Goal: Navigation & Orientation: Find specific page/section

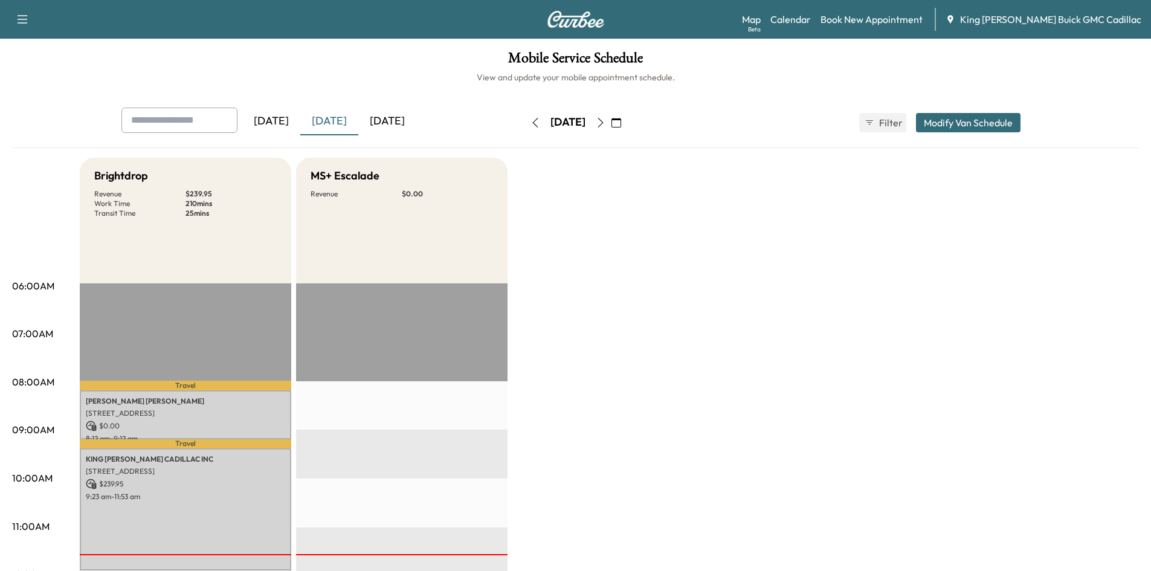
click at [603, 118] on icon "button" at bounding box center [600, 123] width 5 height 10
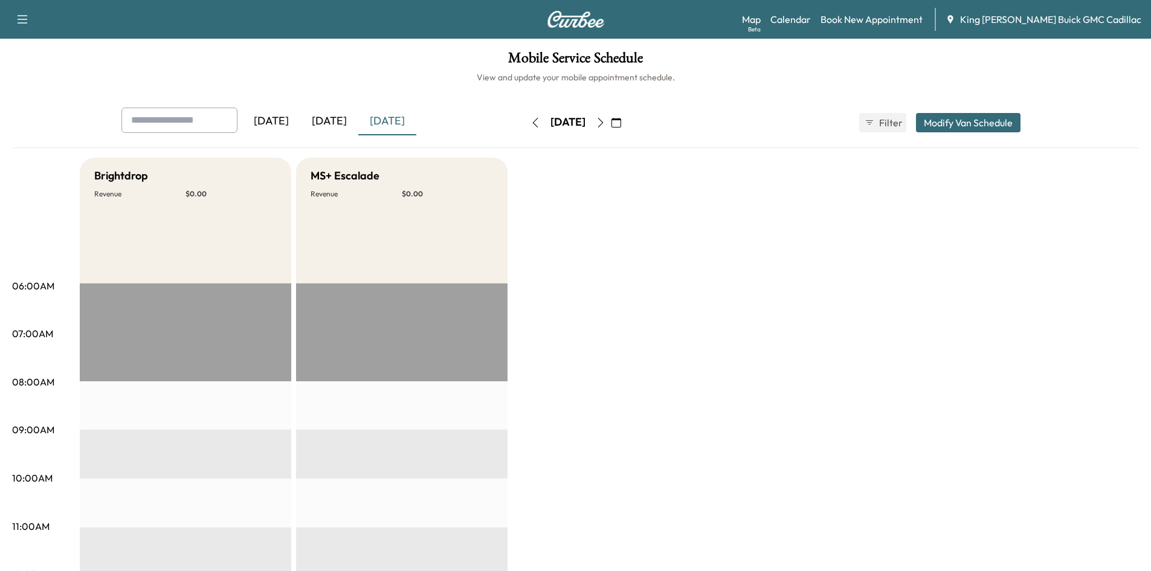
click at [605, 120] on icon "button" at bounding box center [601, 123] width 10 height 10
click at [605, 121] on icon "button" at bounding box center [601, 123] width 10 height 10
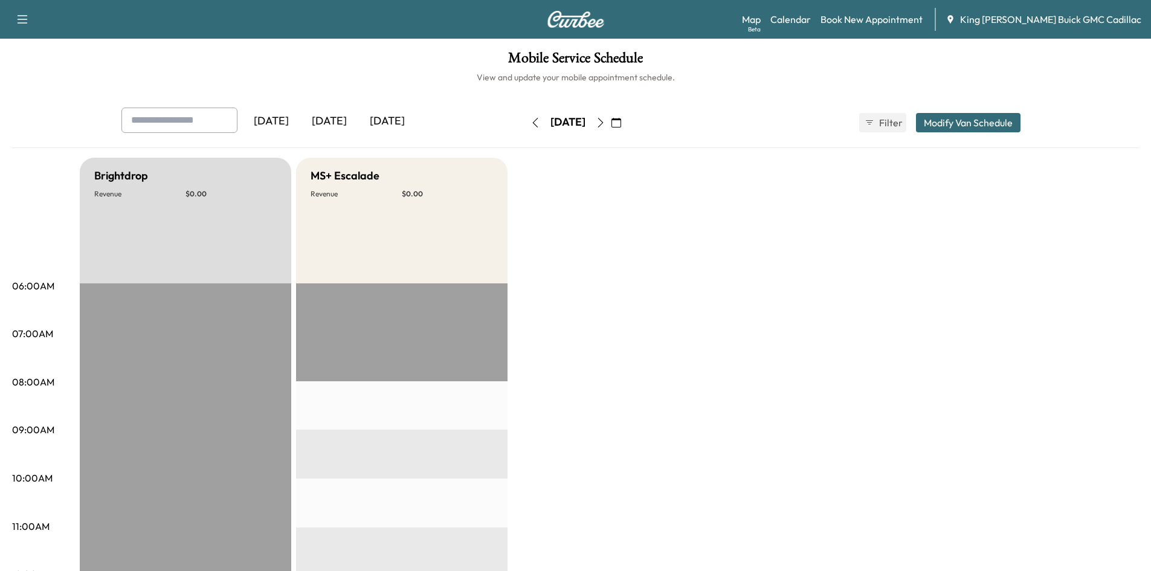
click at [605, 122] on icon "button" at bounding box center [601, 123] width 10 height 10
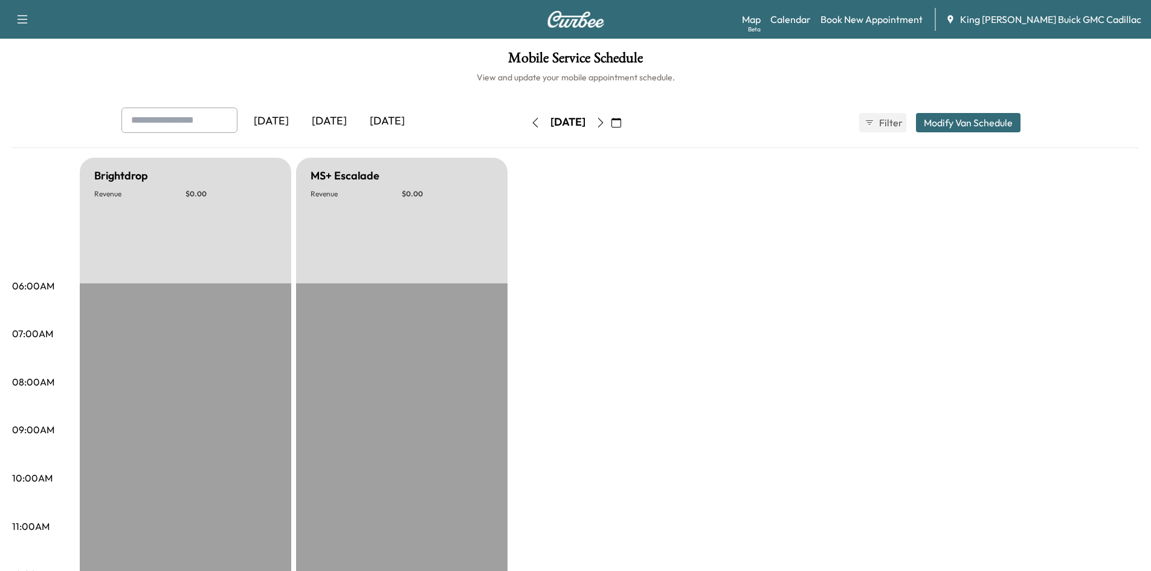
scroll to position [60, 0]
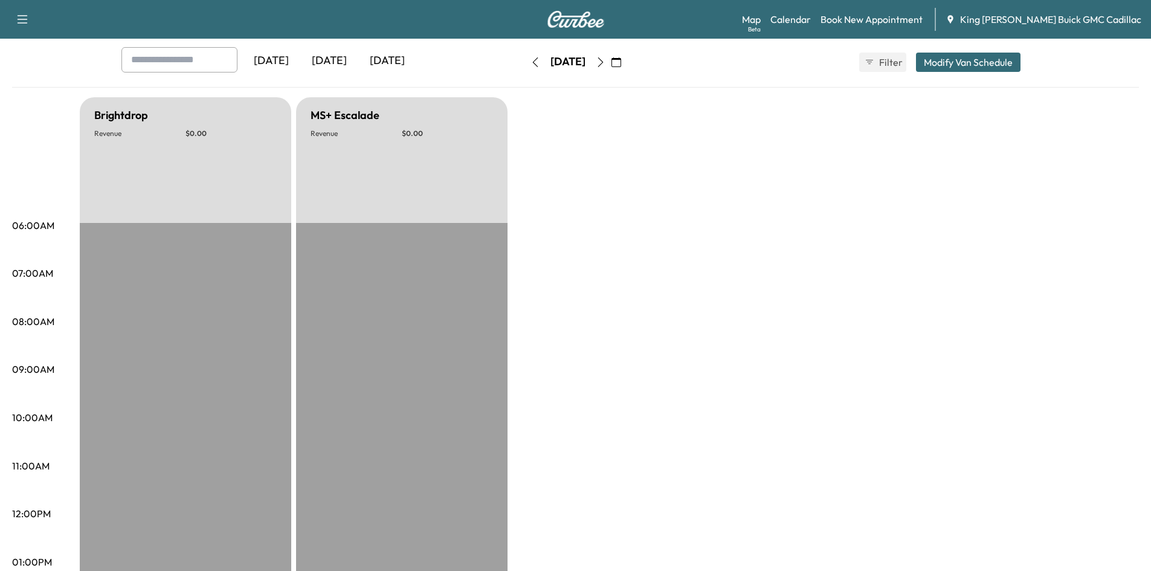
click at [605, 57] on icon "button" at bounding box center [601, 62] width 10 height 10
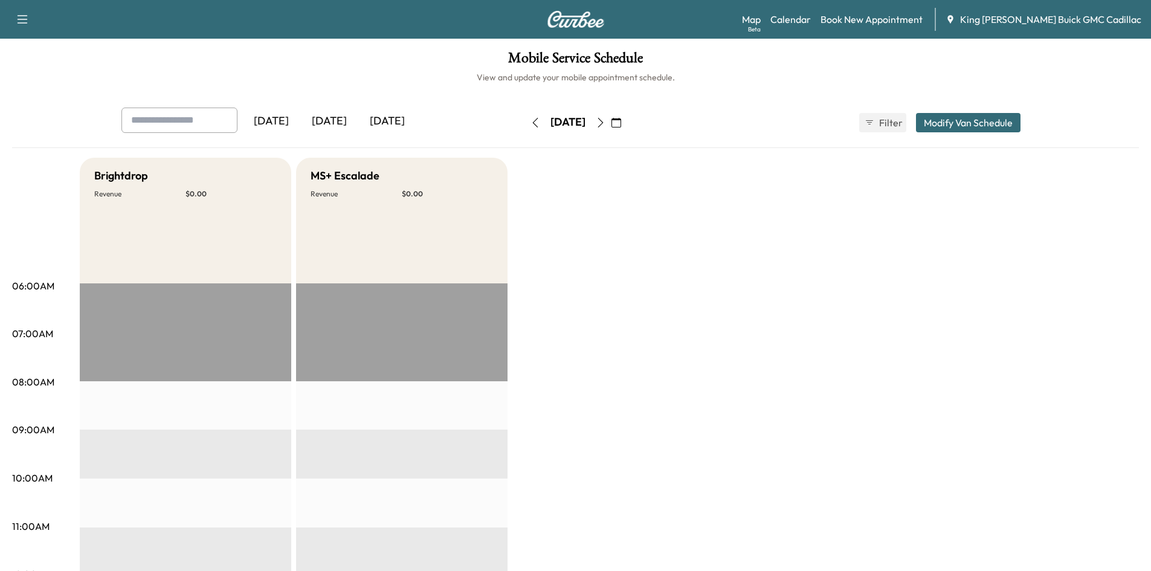
click at [605, 120] on icon "button" at bounding box center [601, 123] width 10 height 10
click at [605, 126] on icon "button" at bounding box center [601, 123] width 10 height 10
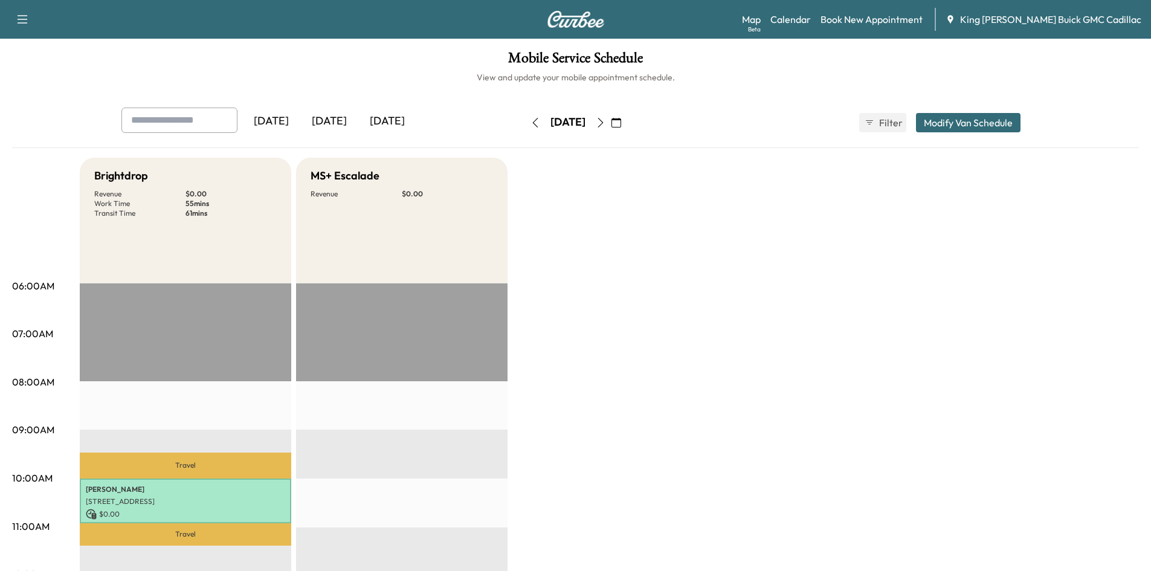
click at [531, 123] on icon "button" at bounding box center [536, 123] width 10 height 10
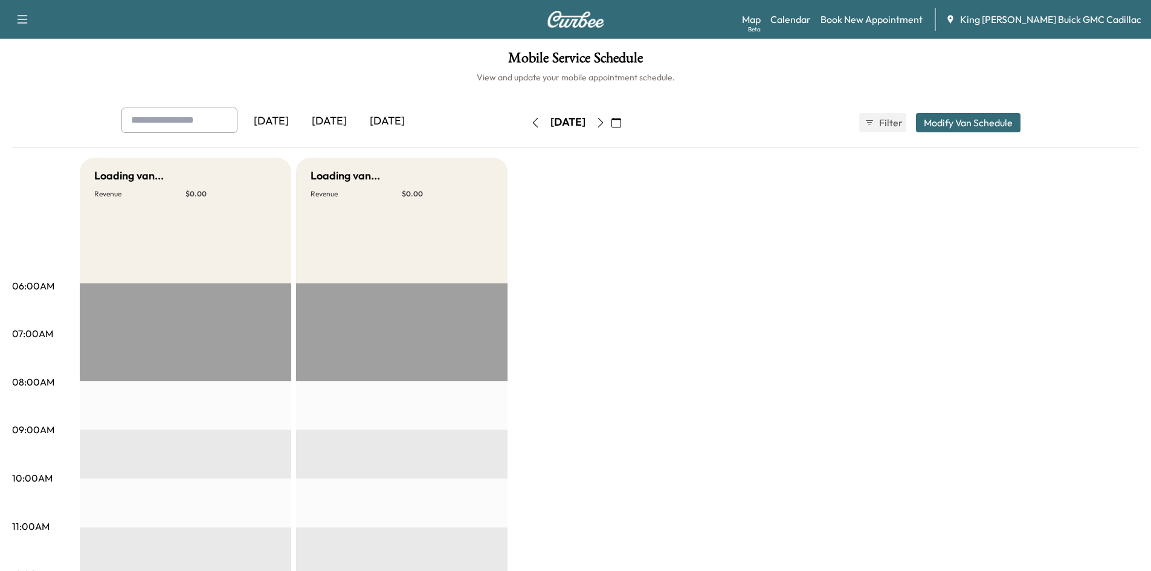
click at [531, 122] on icon "button" at bounding box center [536, 123] width 10 height 10
click at [531, 118] on icon "button" at bounding box center [536, 123] width 10 height 10
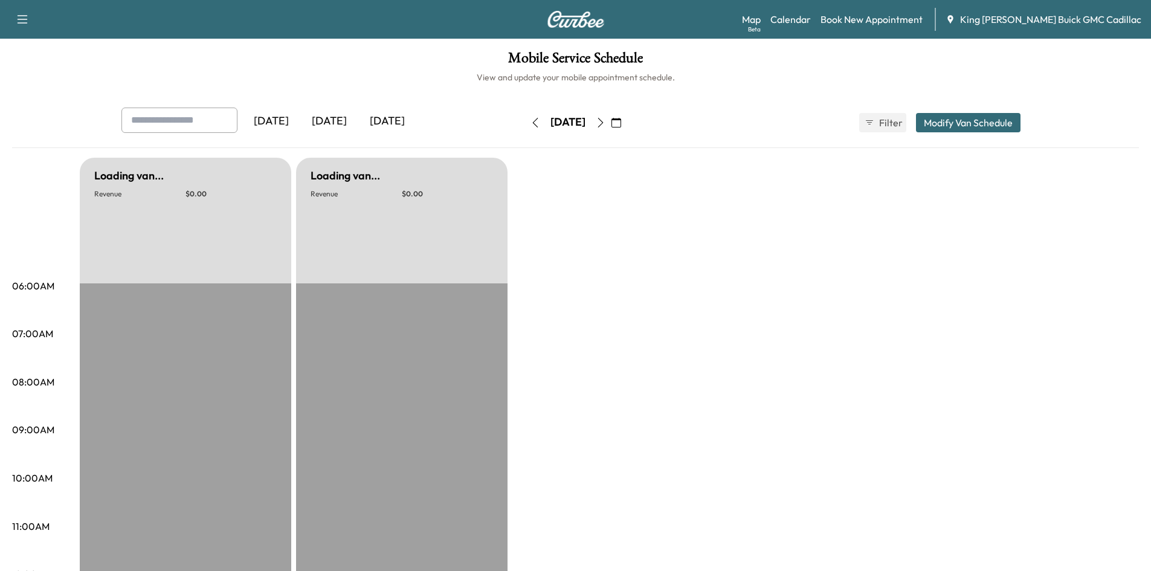
click at [531, 127] on icon "button" at bounding box center [536, 123] width 10 height 10
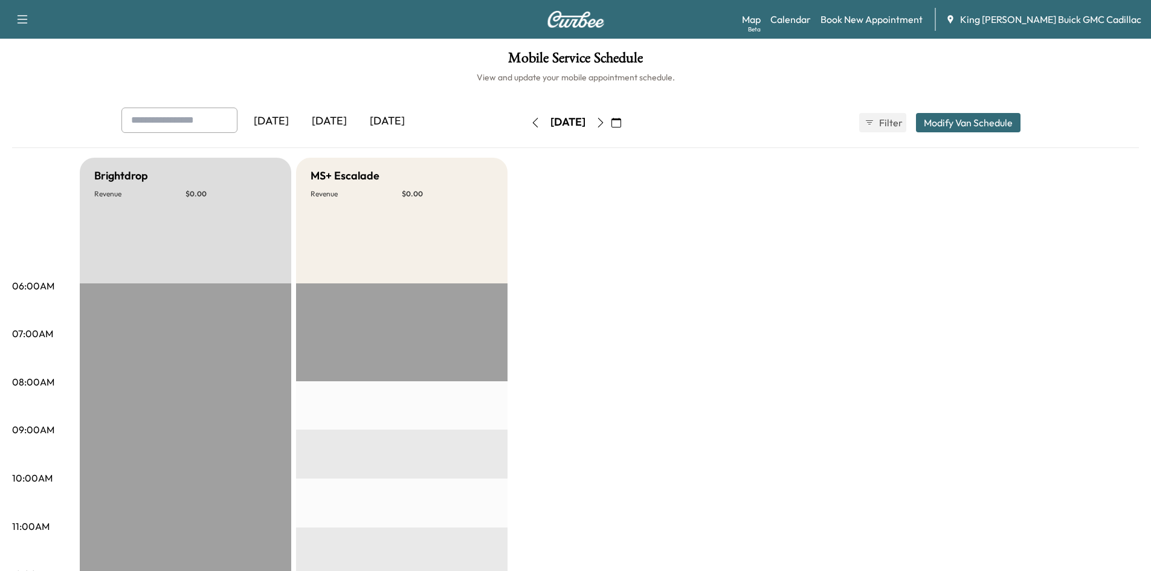
click at [525, 127] on button "button" at bounding box center [535, 122] width 21 height 19
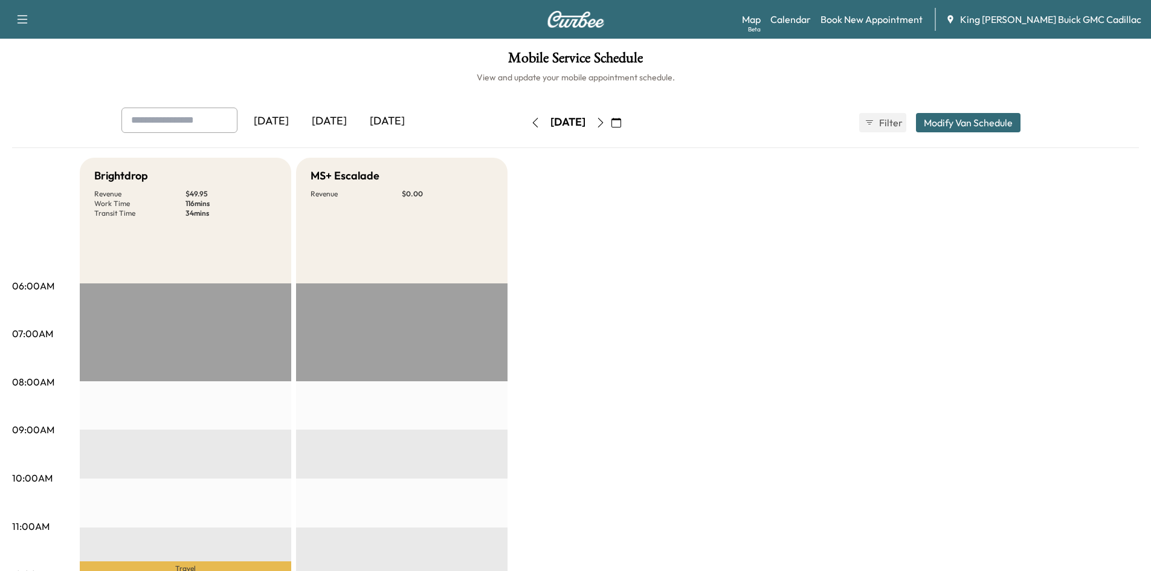
click at [531, 124] on icon "button" at bounding box center [536, 123] width 10 height 10
click at [525, 124] on button "button" at bounding box center [535, 122] width 21 height 19
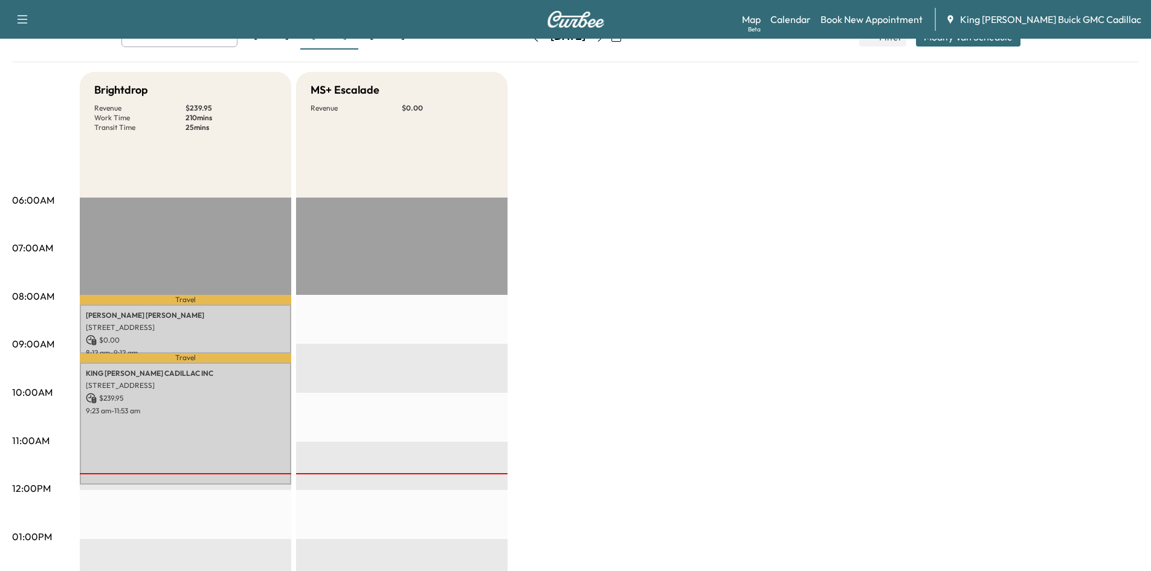
scroll to position [242, 0]
